Goal: Browse casually

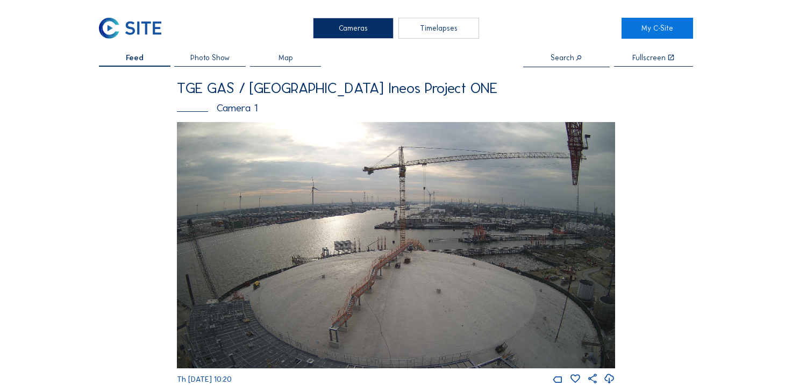
scroll to position [54, 0]
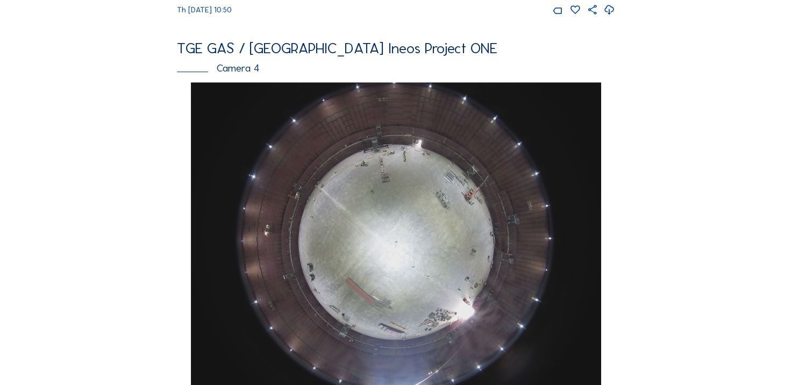
scroll to position [806, 0]
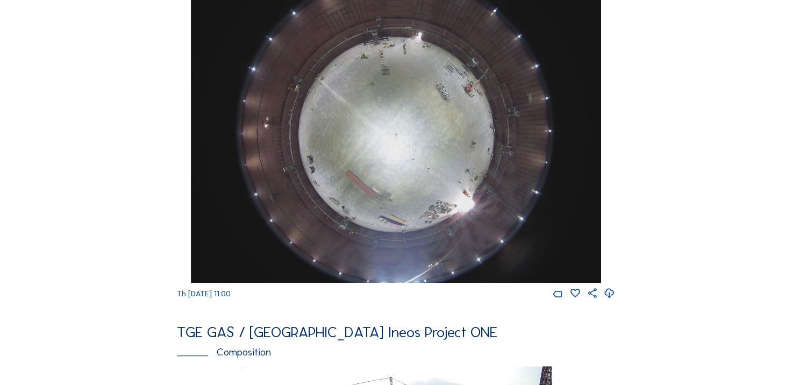
click at [611, 300] on icon at bounding box center [609, 294] width 11 height 14
click at [98, 163] on div "Cameras Timelapses My C-Site Feed Photo Show Map Search Fullscreen TGE GAS / An…" at bounding box center [396, 123] width 792 height 1859
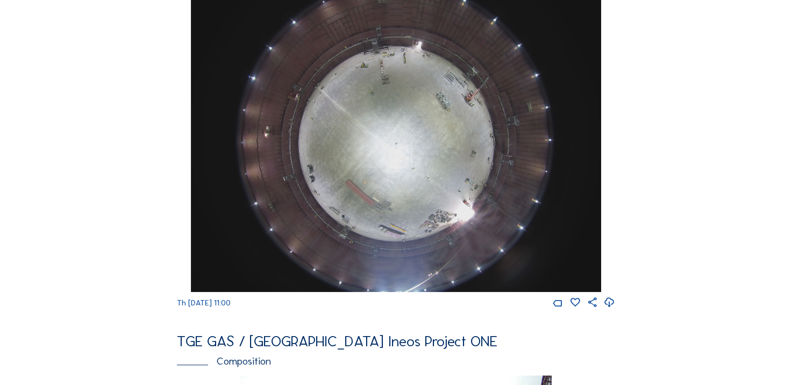
scroll to position [753, 0]
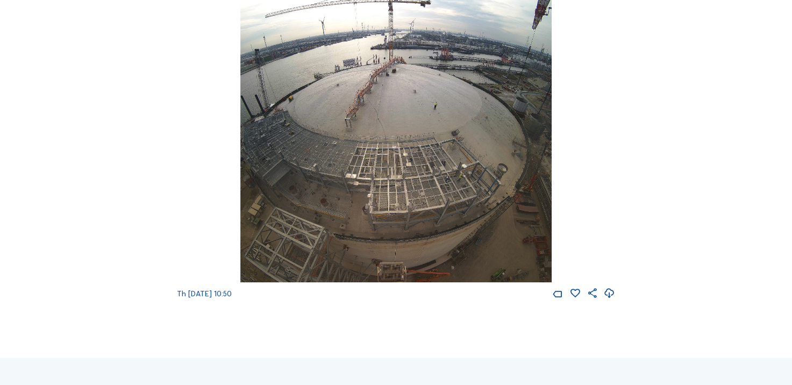
scroll to position [1021, 0]
